Goal: Transaction & Acquisition: Download file/media

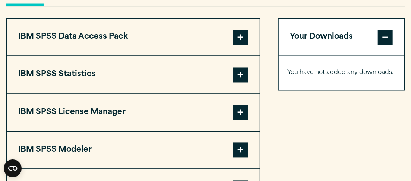
scroll to position [581, 0]
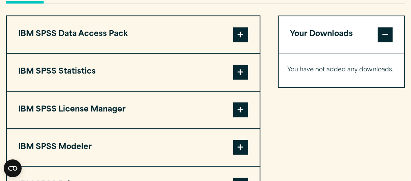
click at [246, 72] on span at bounding box center [240, 72] width 15 height 15
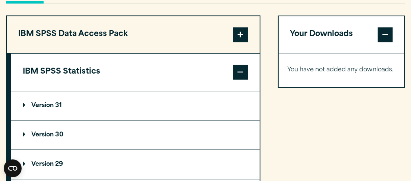
click at [54, 105] on p "Version 31" at bounding box center [42, 106] width 39 height 6
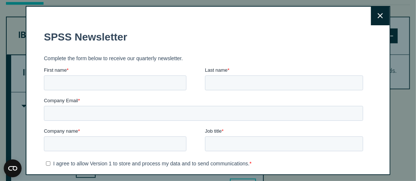
click at [378, 16] on icon at bounding box center [380, 16] width 5 height 6
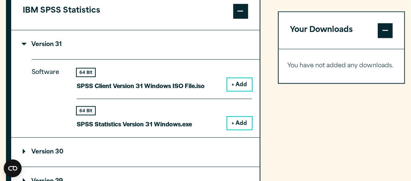
scroll to position [665, 0]
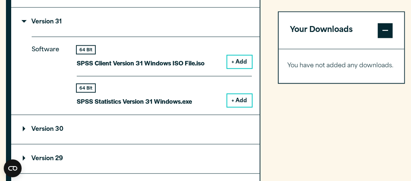
click at [237, 61] on button "+ Add" at bounding box center [239, 61] width 25 height 13
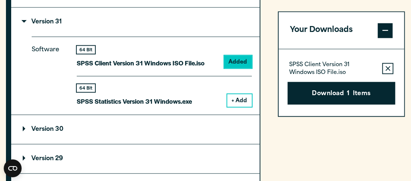
click at [238, 100] on button "+ Add" at bounding box center [239, 100] width 25 height 13
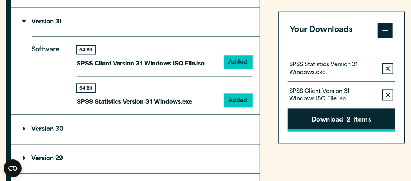
click at [328, 119] on button "Download 2 Items" at bounding box center [342, 120] width 108 height 23
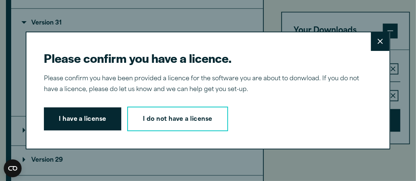
click at [378, 42] on icon at bounding box center [380, 42] width 5 height 6
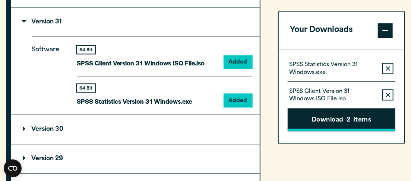
click at [346, 119] on button "Download 2 Items" at bounding box center [342, 120] width 108 height 23
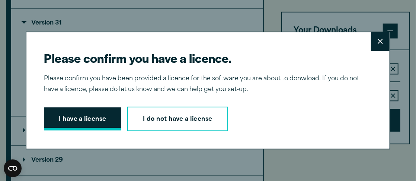
click at [86, 119] on button "I have a license" at bounding box center [82, 119] width 77 height 23
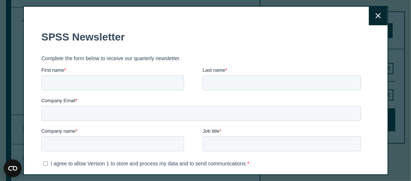
click at [375, 16] on icon at bounding box center [377, 16] width 5 height 6
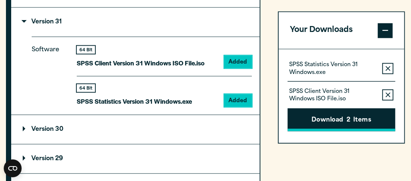
click at [346, 117] on span "2" at bounding box center [348, 121] width 4 height 10
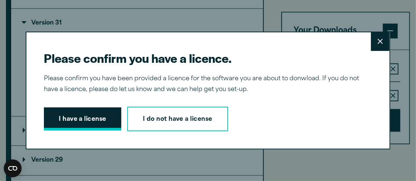
click at [93, 119] on button "I have a license" at bounding box center [82, 119] width 77 height 23
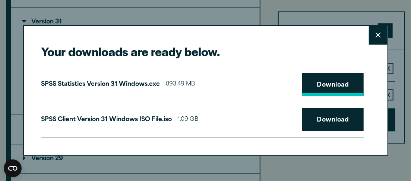
click at [315, 86] on link "Download" at bounding box center [333, 84] width 62 height 23
click at [330, 120] on link "Download" at bounding box center [333, 119] width 62 height 23
